Goal: Transaction & Acquisition: Purchase product/service

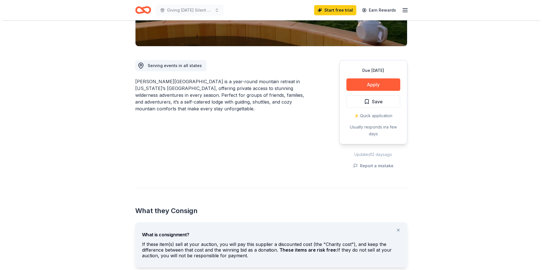
scroll to position [85, 0]
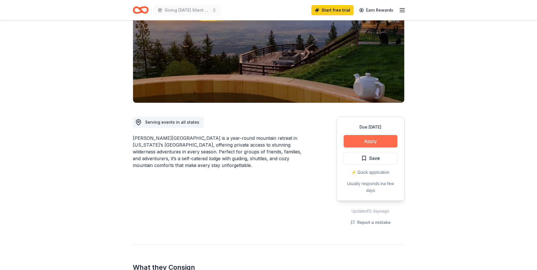
click at [367, 135] on button "Apply" at bounding box center [371, 141] width 54 height 12
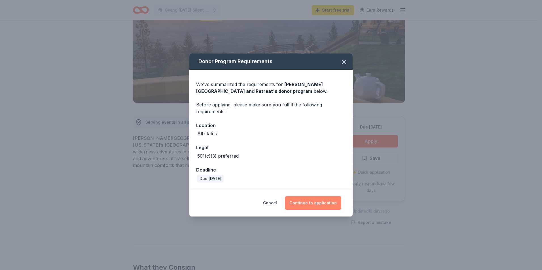
click at [311, 205] on button "Continue to application" at bounding box center [313, 203] width 56 height 14
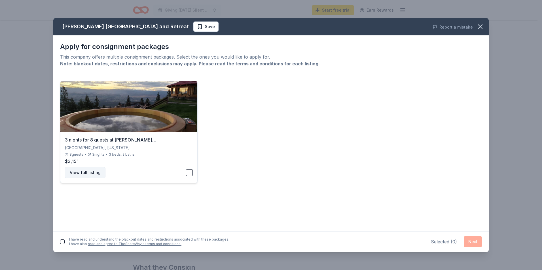
click at [72, 173] on button "View full listing" at bounding box center [85, 172] width 41 height 11
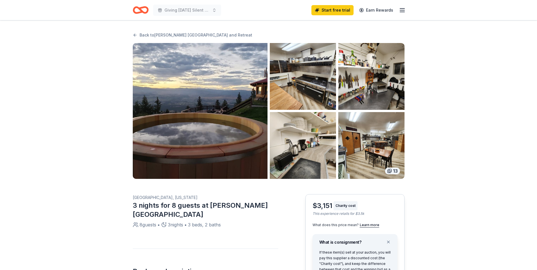
click at [297, 82] on img "button" at bounding box center [303, 76] width 66 height 67
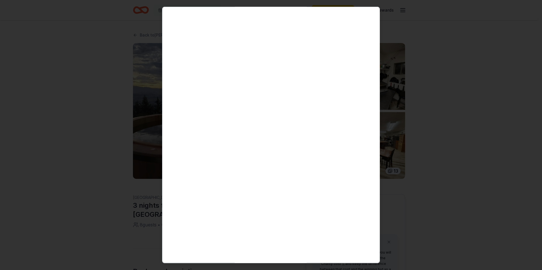
scroll to position [1785, 0]
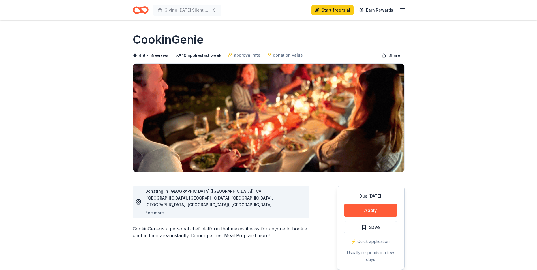
click at [152, 213] on button "See more" at bounding box center [154, 213] width 19 height 7
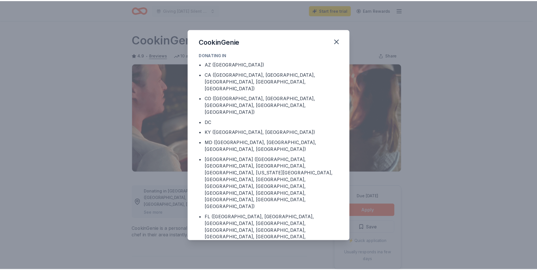
scroll to position [22, 0]
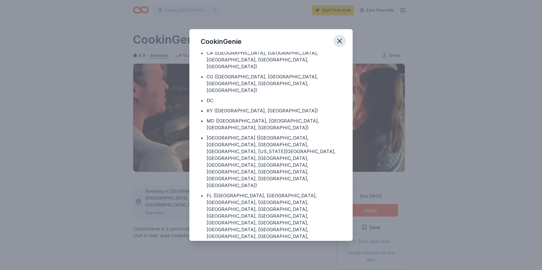
click at [340, 38] on icon "button" at bounding box center [339, 41] width 8 height 8
